Goal: Task Accomplishment & Management: Use online tool/utility

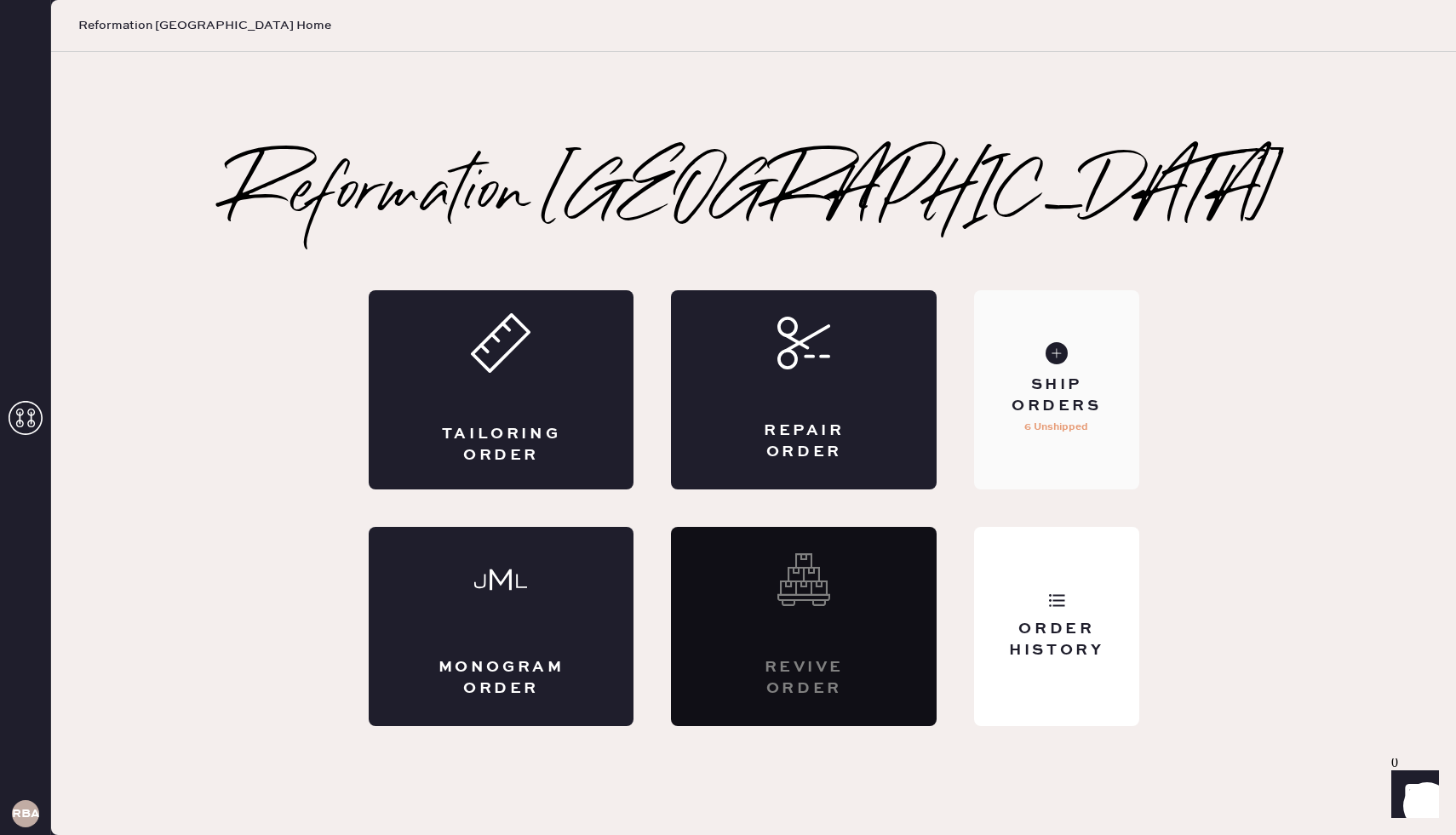
click at [1081, 400] on div "Ship Orders" at bounding box center [1056, 396] width 137 height 42
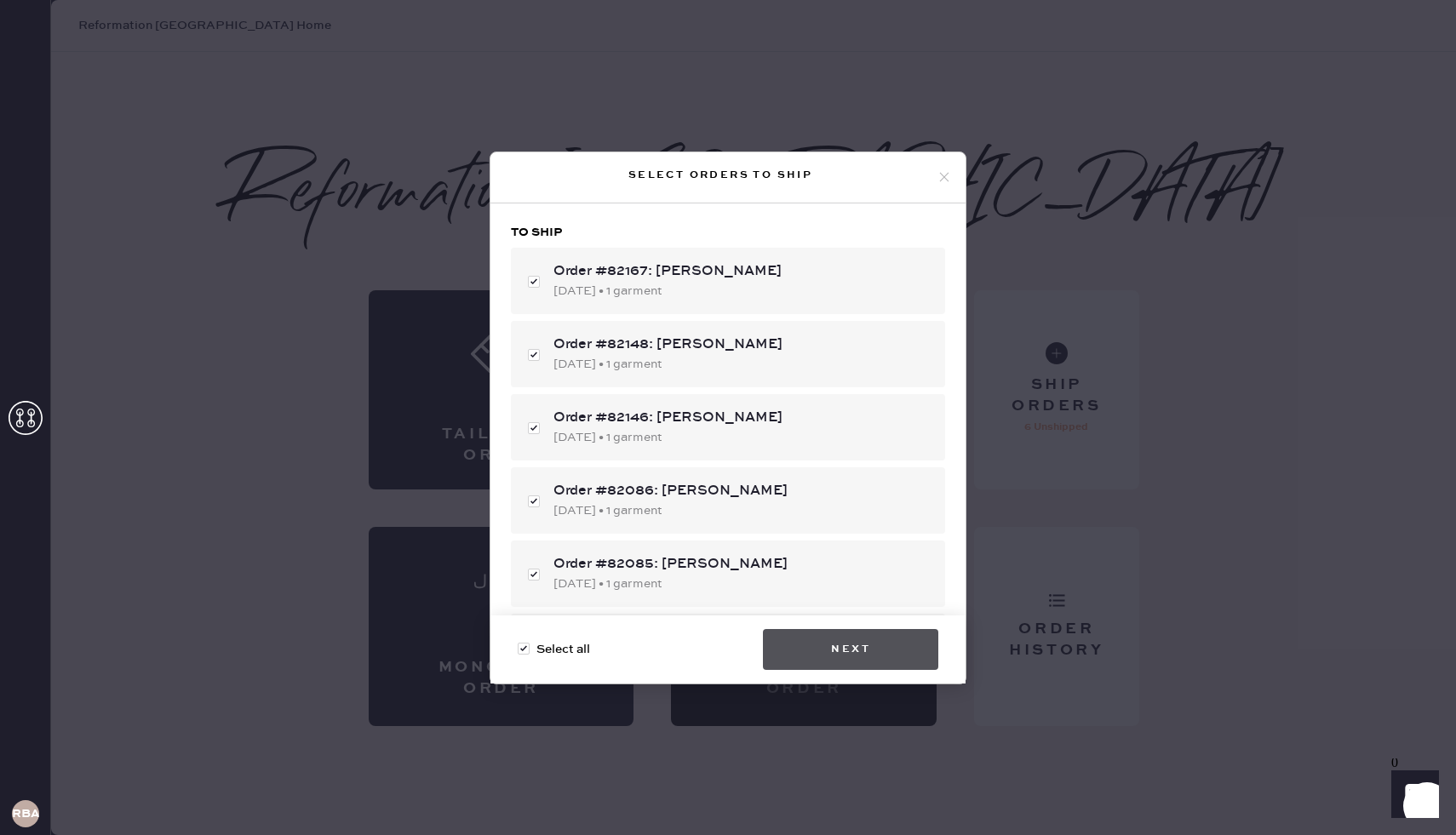
click at [858, 651] on button "Next" at bounding box center [851, 650] width 175 height 41
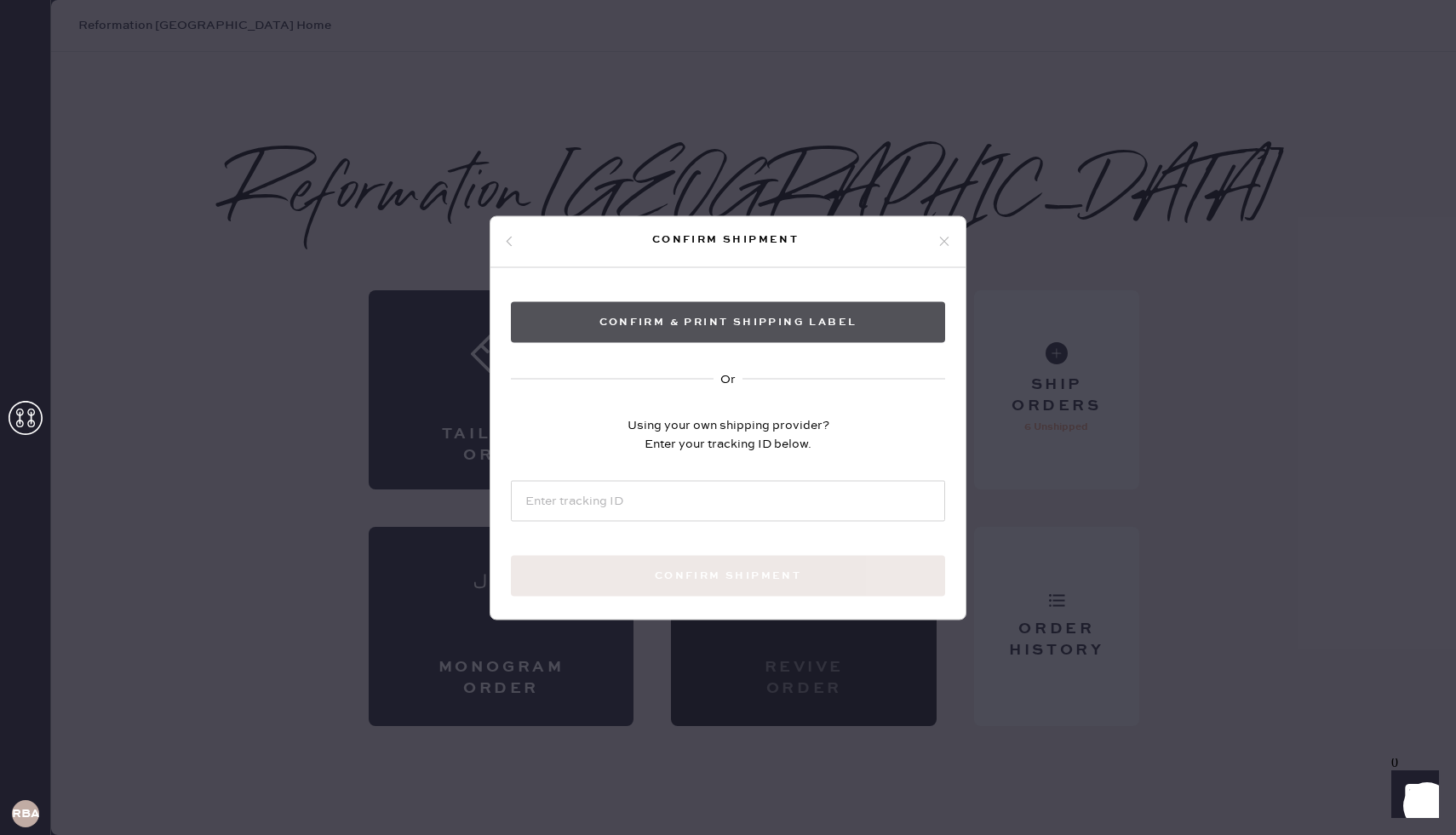
click at [732, 315] on button "Confirm & Print shipping label" at bounding box center [727, 322] width 434 height 41
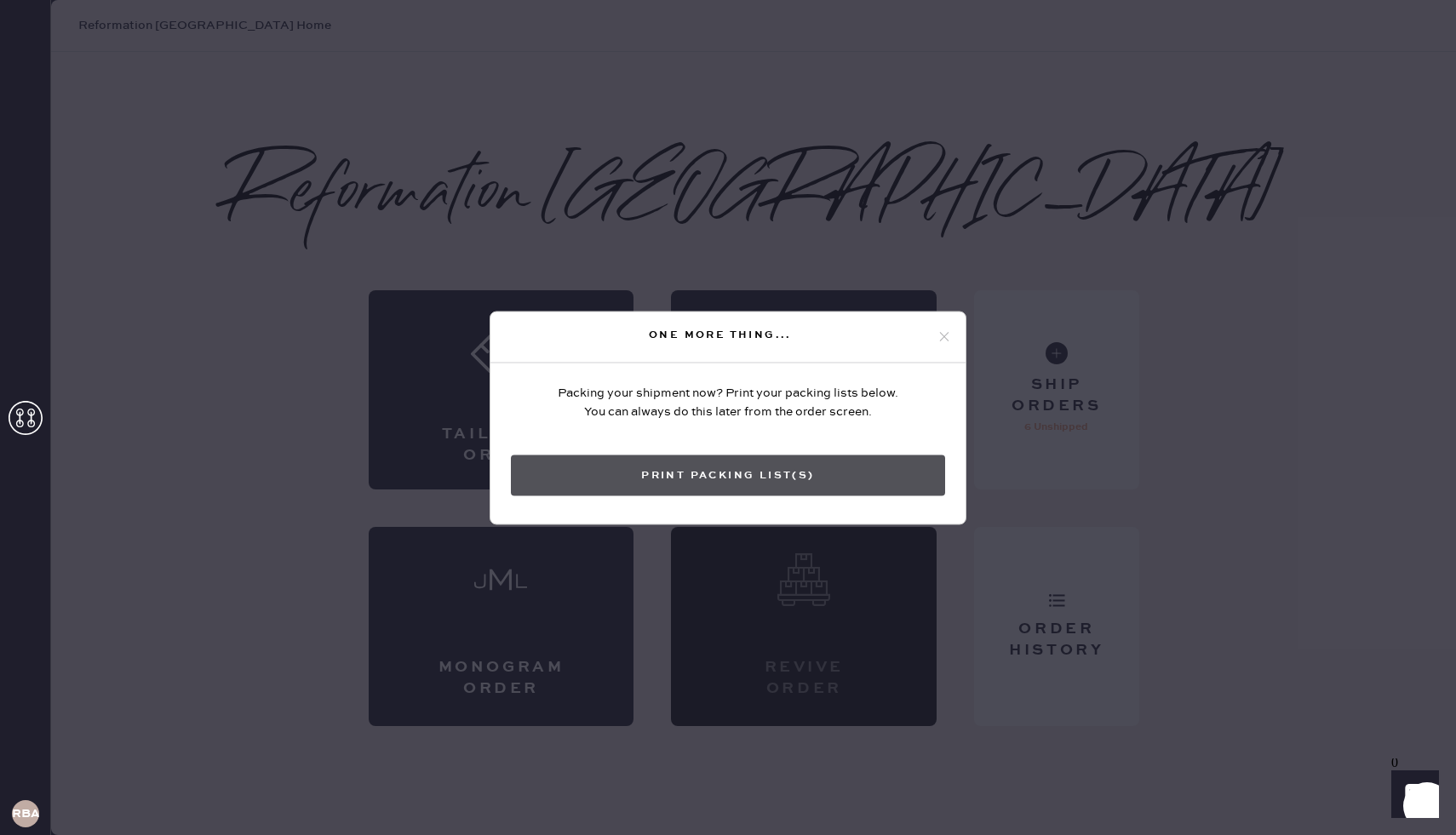
click at [763, 469] on button "Print Packing List(s)" at bounding box center [727, 475] width 434 height 41
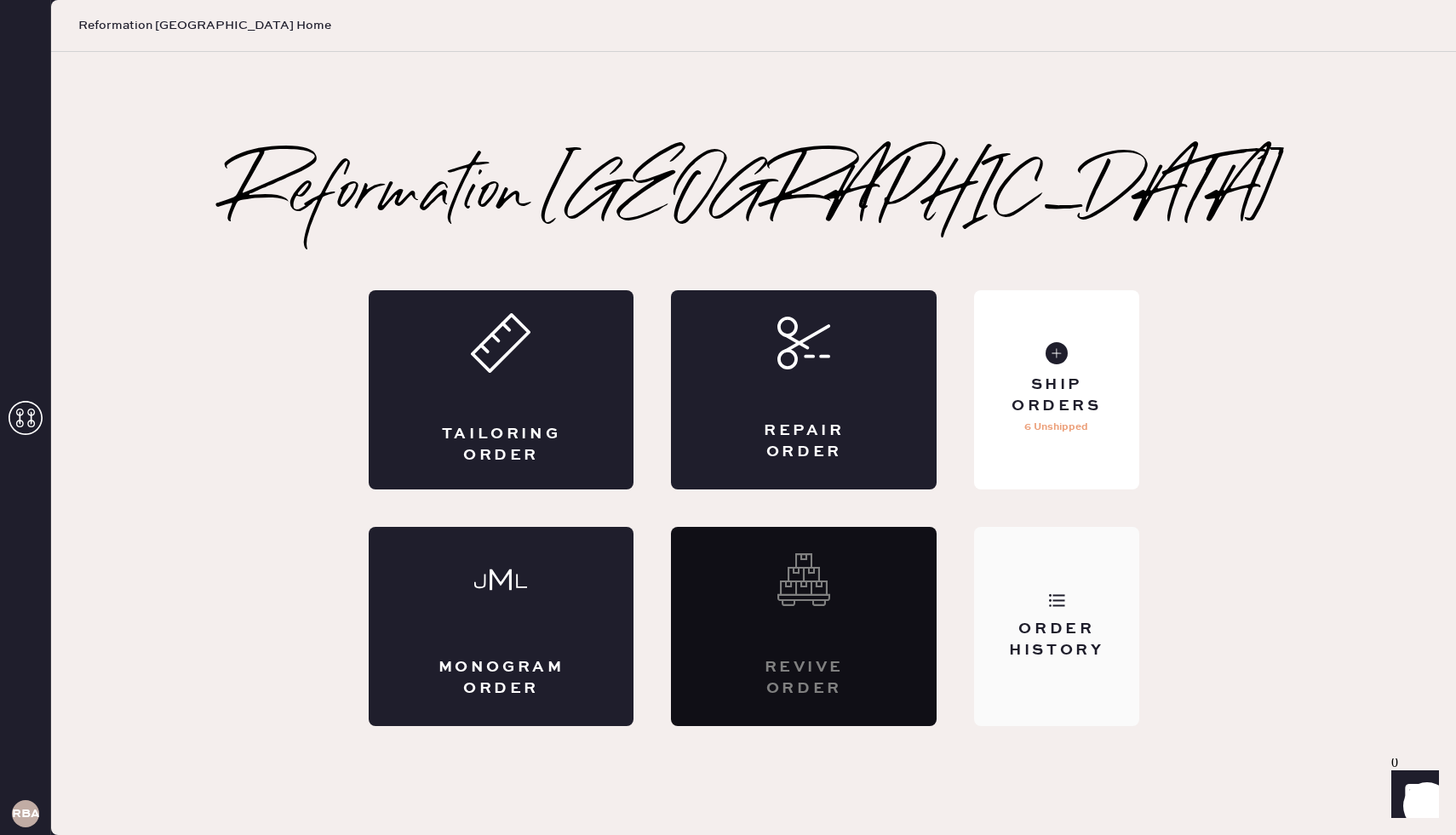
click at [1054, 612] on div "Order History" at bounding box center [1056, 627] width 164 height 199
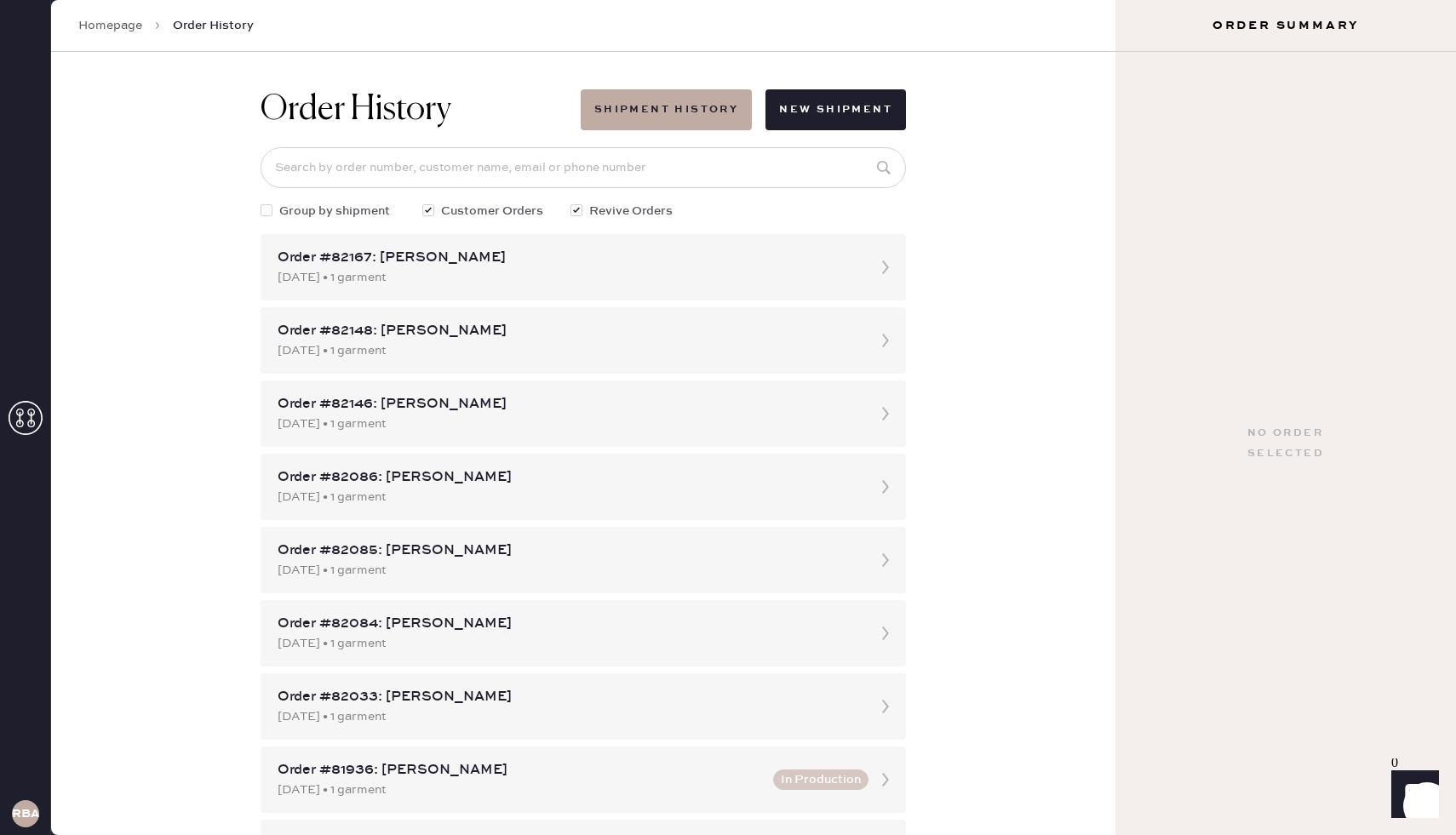
click at [273, 209] on div at bounding box center [270, 211] width 18 height 18
click at [262, 203] on input "Group by shipment" at bounding box center [261, 202] width 1 height 1
checkbox input "true"
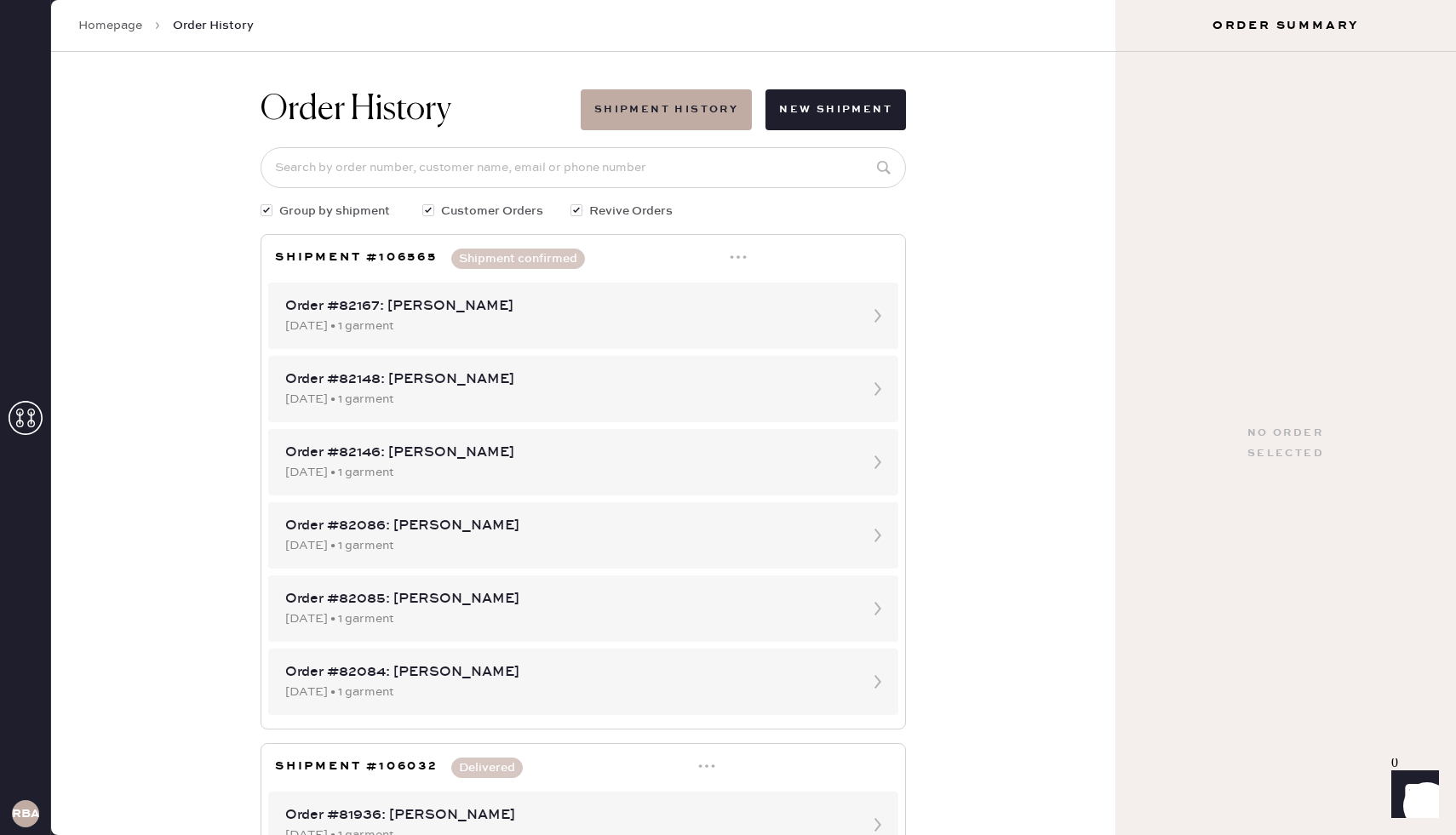
click at [736, 252] on icon at bounding box center [738, 257] width 17 height 17
click at [688, 291] on div "Print Shipping Label" at bounding box center [668, 290] width 118 height 18
